Goal: Information Seeking & Learning: Learn about a topic

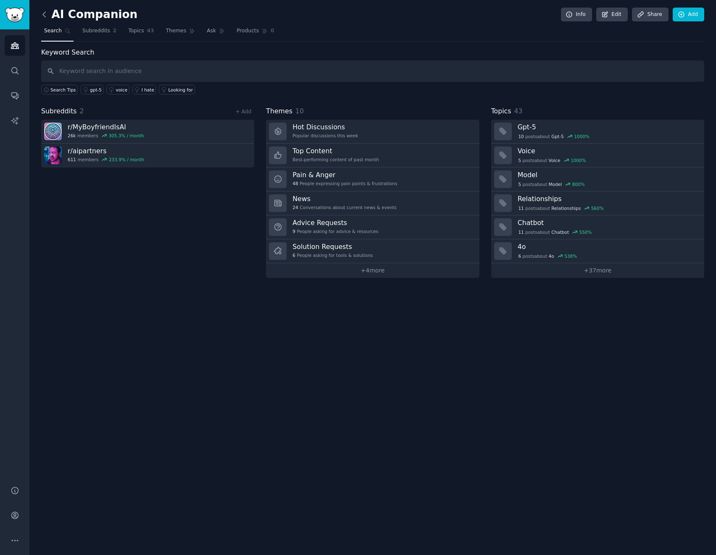
click at [47, 16] on icon at bounding box center [44, 14] width 9 height 9
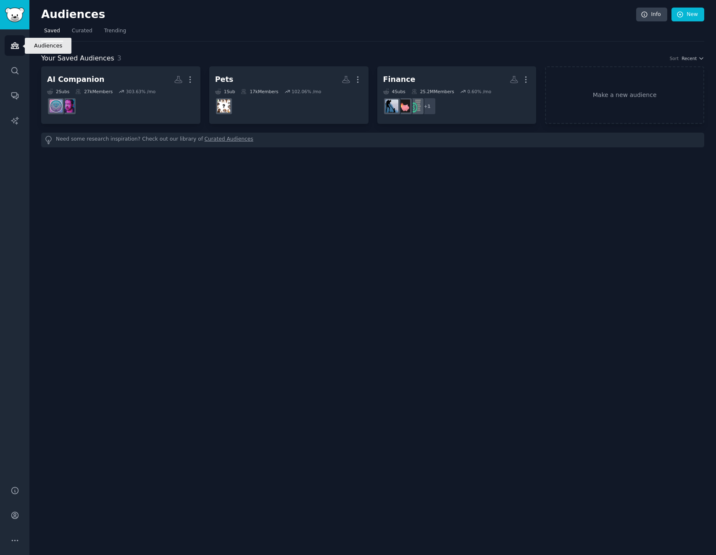
click at [15, 39] on link "Audiences" at bounding box center [15, 45] width 21 height 21
click at [109, 32] on span "Trending" at bounding box center [115, 31] width 22 height 8
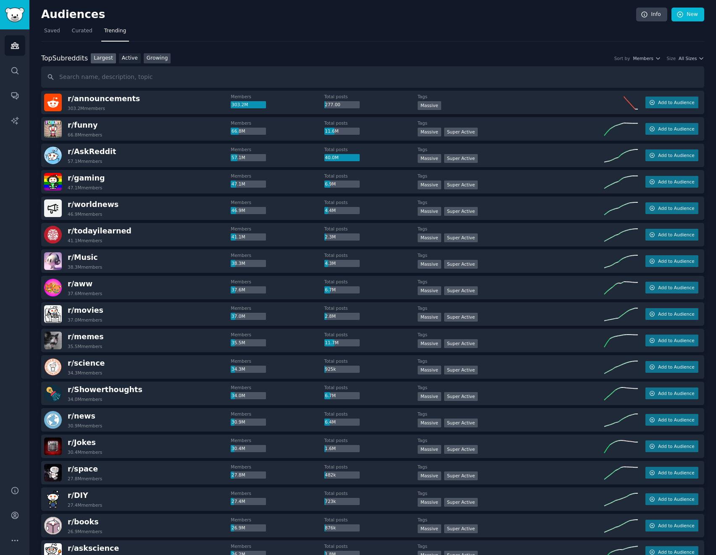
click at [149, 58] on link "Growing" at bounding box center [157, 58] width 27 height 11
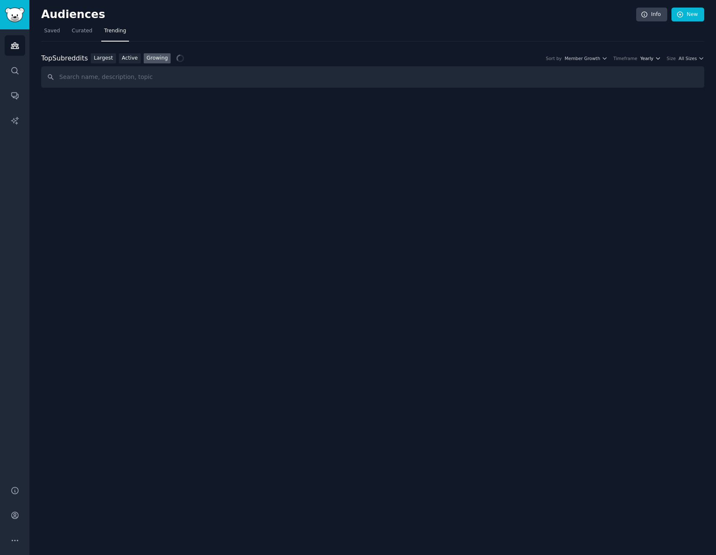
click at [658, 59] on button "Yearly" at bounding box center [650, 58] width 21 height 6
click at [632, 88] on div "Monthly" at bounding box center [619, 89] width 78 height 15
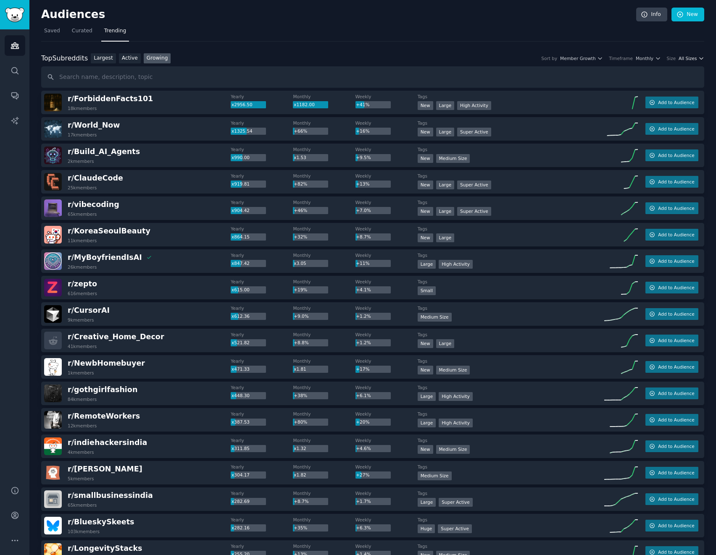
click at [695, 57] on button "All Sizes" at bounding box center [692, 58] width 26 height 6
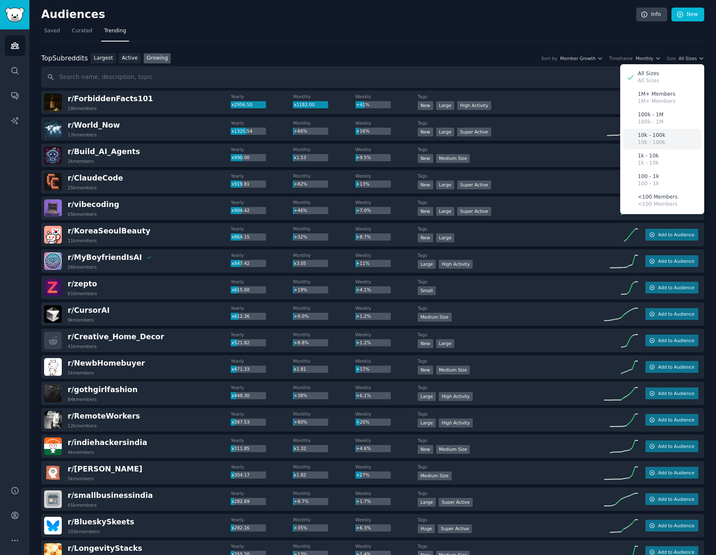
click at [660, 138] on div "10k - 100k 10k - 100k" at bounding box center [662, 139] width 78 height 21
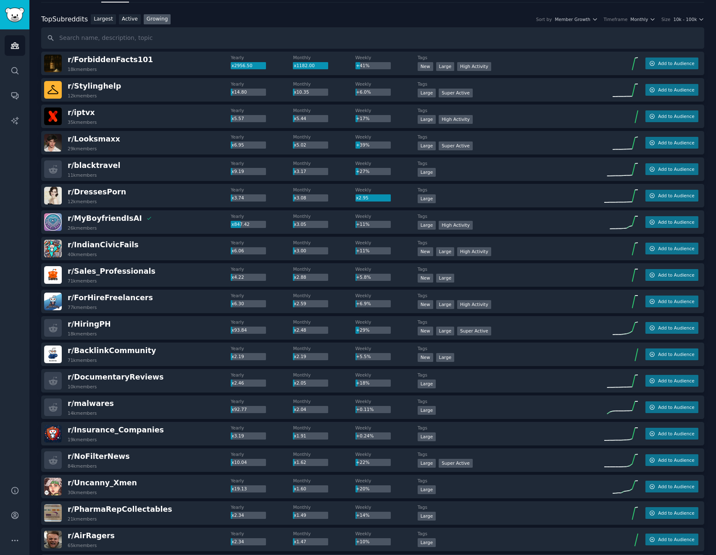
scroll to position [42, 0]
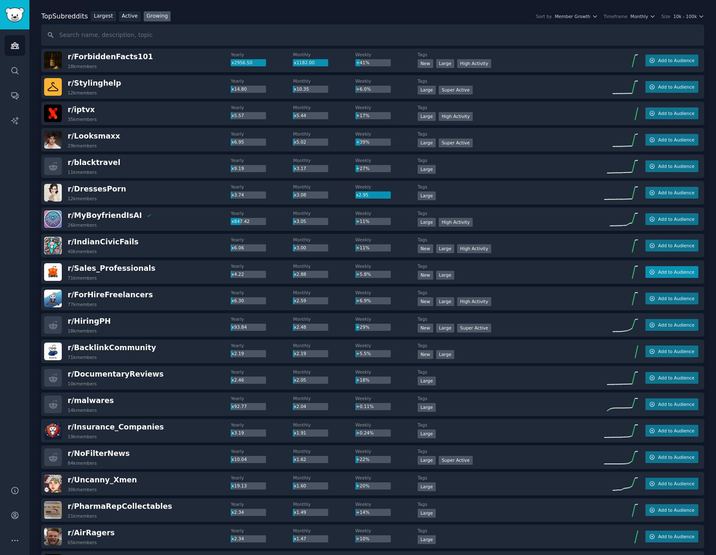
click at [680, 274] on span "Add to Audience" at bounding box center [676, 272] width 36 height 6
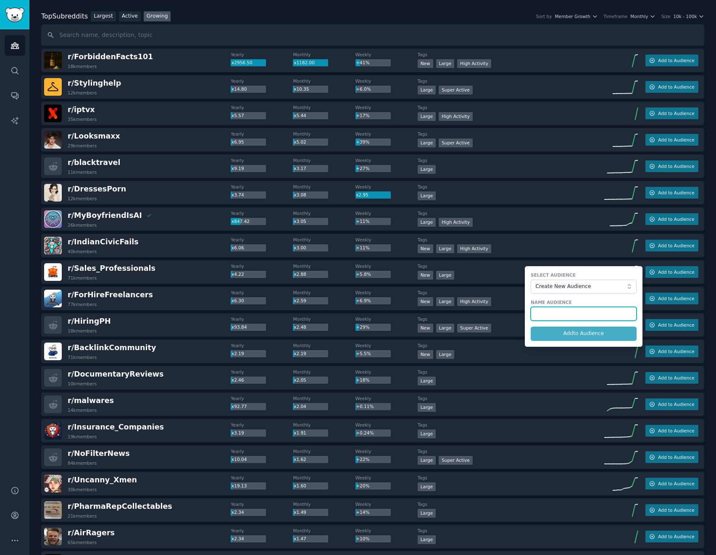
click at [582, 315] on input "text" at bounding box center [584, 314] width 106 height 14
type input "Sales"
click at [570, 334] on button "Add to Audience" at bounding box center [584, 334] width 106 height 14
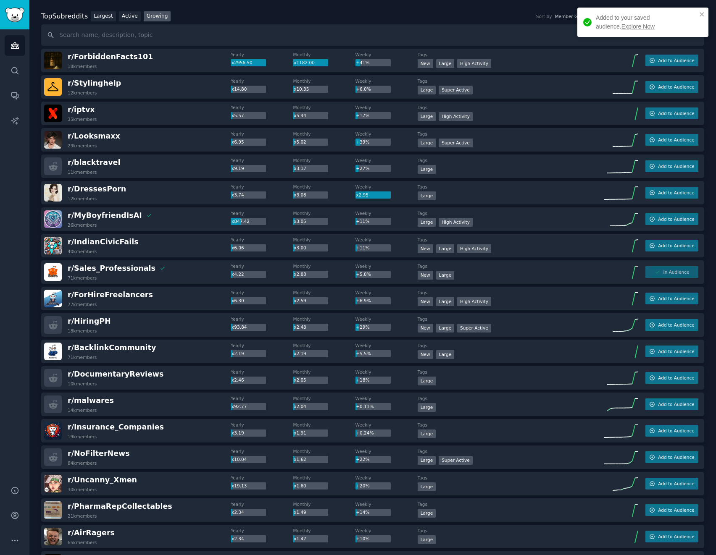
click at [621, 24] on link "Explore Now" at bounding box center [637, 26] width 33 height 7
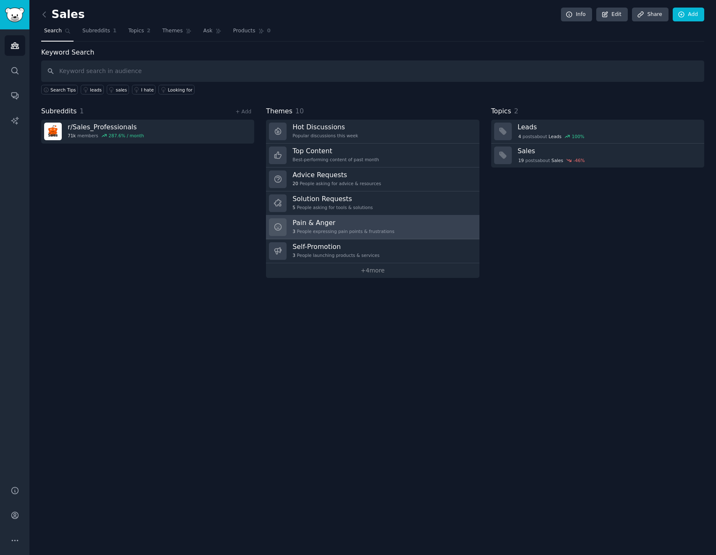
click at [338, 221] on h3 "Pain & Anger" at bounding box center [343, 222] width 102 height 9
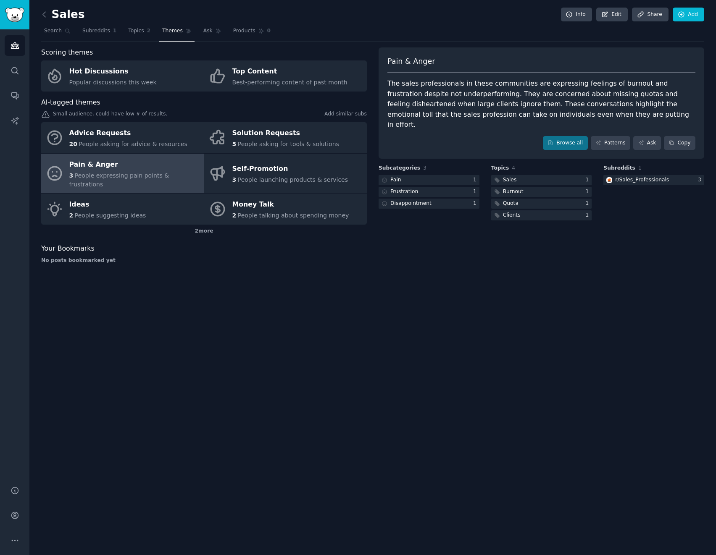
click at [599, 97] on div "The sales professionals in these communities are expressing feelings of burnout…" at bounding box center [541, 105] width 308 height 52
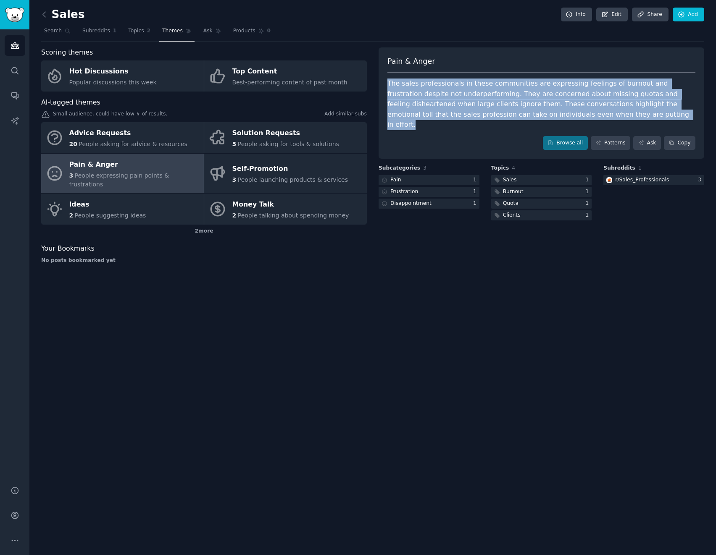
click at [599, 97] on div "The sales professionals in these communities are expressing feelings of burnout…" at bounding box center [541, 105] width 308 height 52
click at [577, 94] on div "The sales professionals in these communities are expressing feelings of burnout…" at bounding box center [541, 105] width 308 height 52
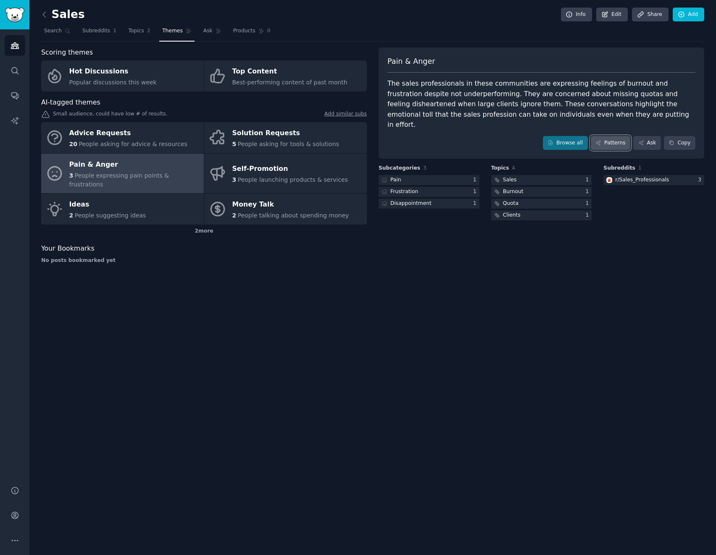
click at [610, 136] on link "Patterns" at bounding box center [610, 143] width 39 height 14
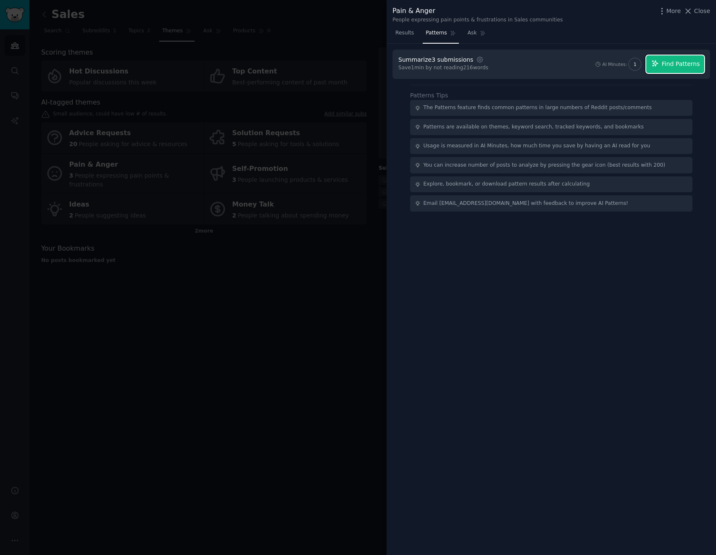
click at [665, 66] on span "Find Patterns" at bounding box center [681, 64] width 38 height 9
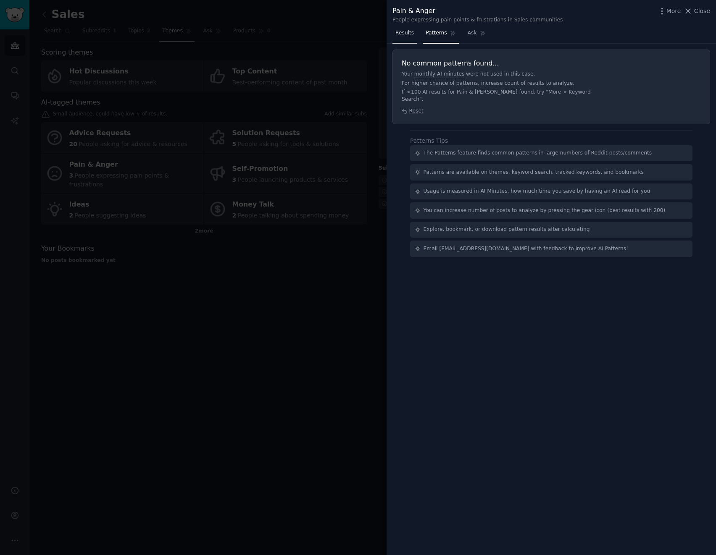
click at [400, 39] on link "Results" at bounding box center [404, 34] width 24 height 17
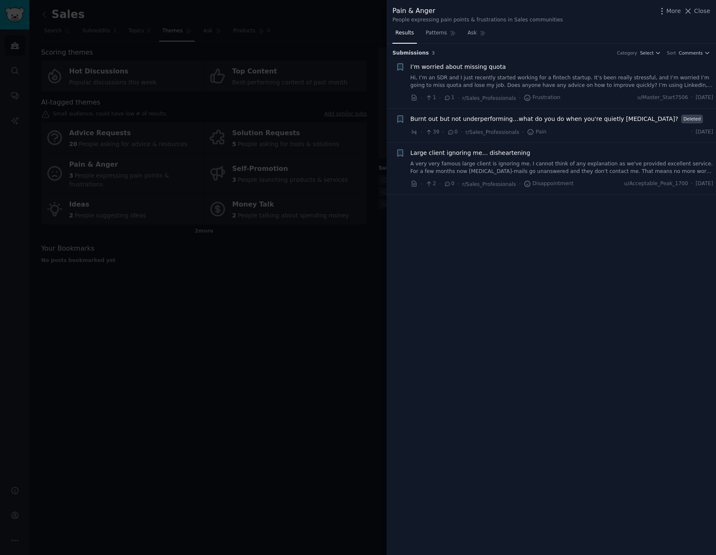
click at [321, 234] on div at bounding box center [358, 277] width 716 height 555
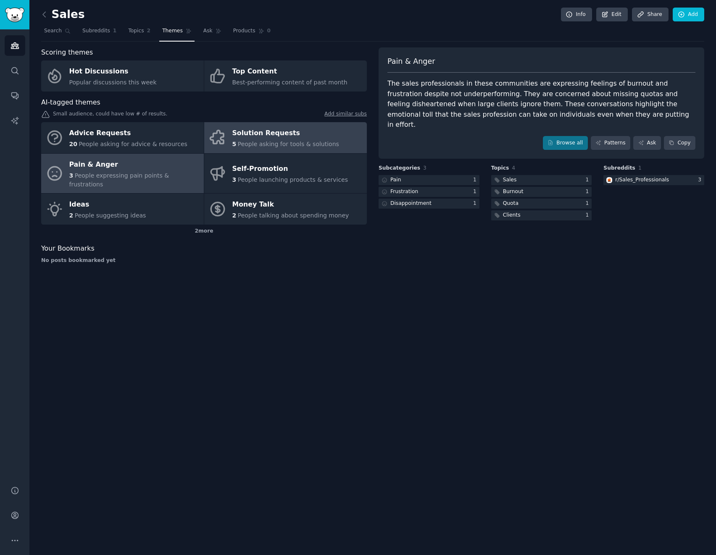
click at [276, 136] on div "Solution Requests" at bounding box center [285, 133] width 107 height 13
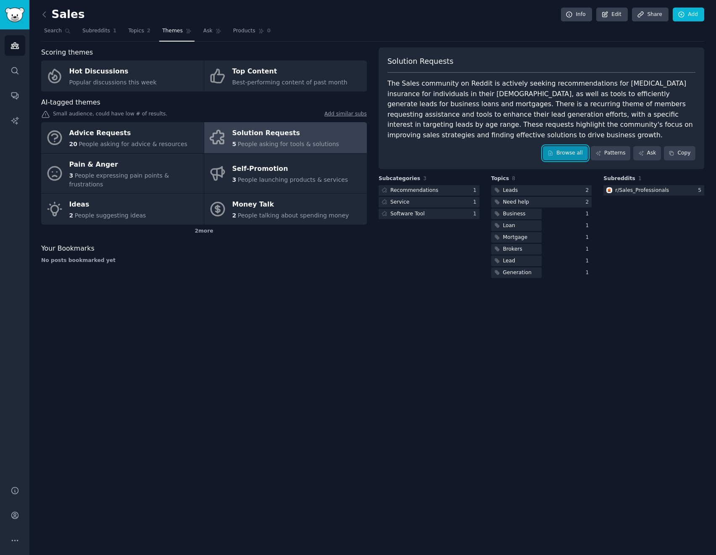
click at [574, 146] on link "Browse all" at bounding box center [565, 153] width 45 height 14
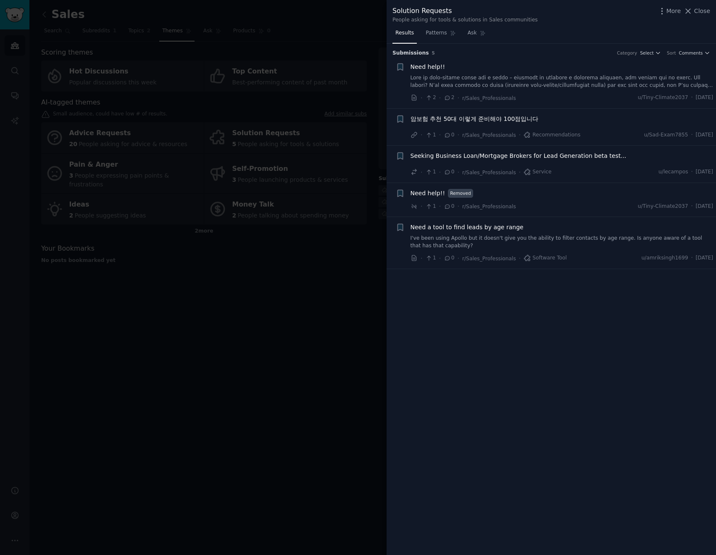
click at [311, 258] on div at bounding box center [358, 277] width 716 height 555
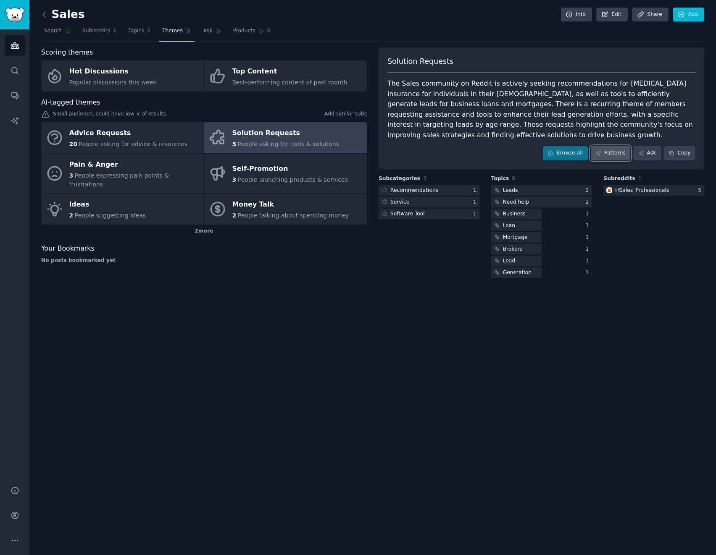
click at [606, 147] on link "Patterns" at bounding box center [610, 153] width 39 height 14
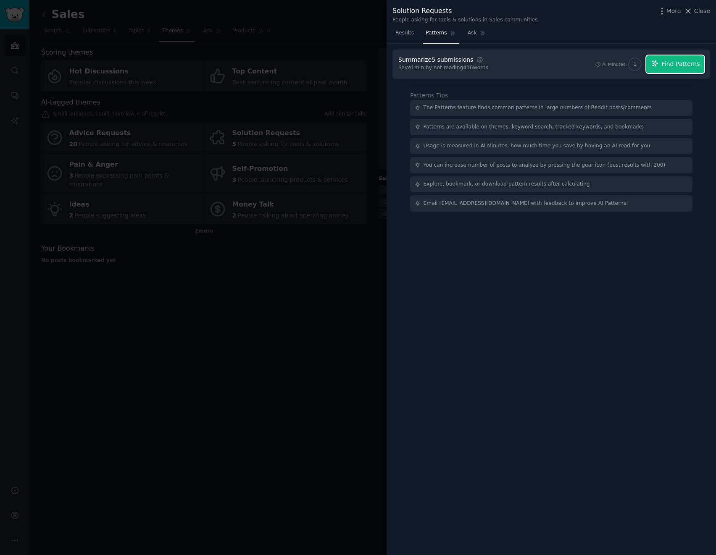
click at [667, 62] on span "Find Patterns" at bounding box center [681, 64] width 38 height 9
